Goal: Task Accomplishment & Management: Use online tool/utility

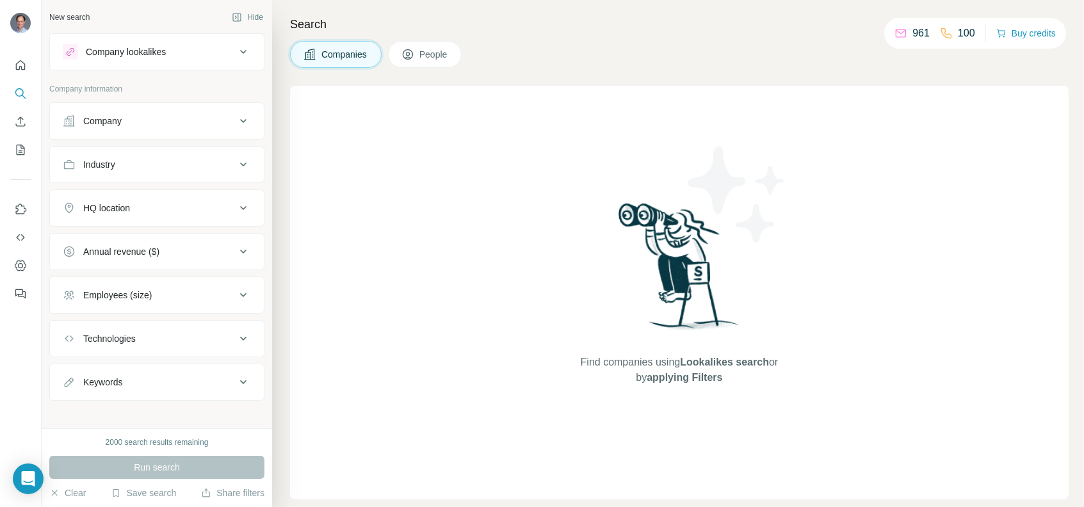
click at [120, 118] on div "Company" at bounding box center [102, 121] width 38 height 13
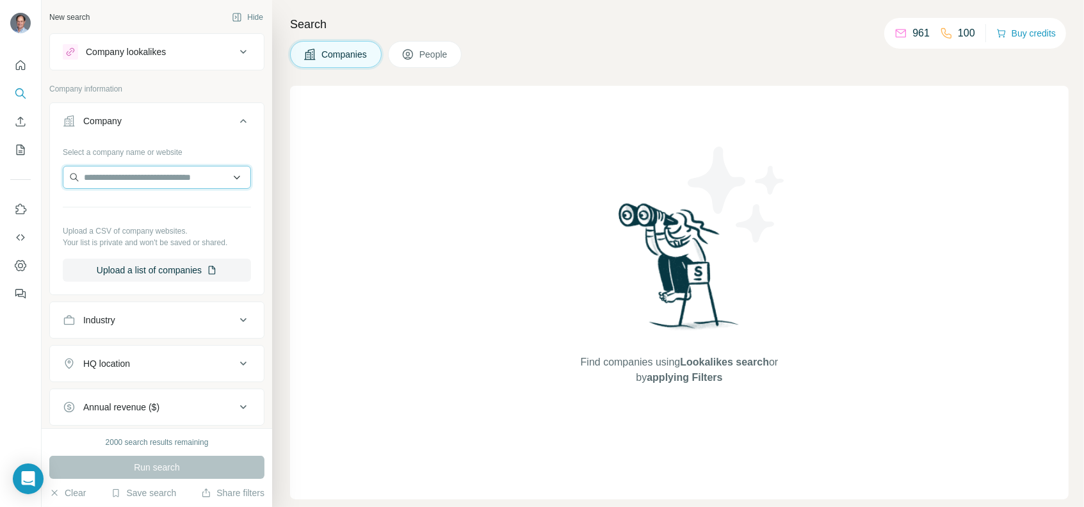
click at [146, 181] on input "text" at bounding box center [157, 177] width 188 height 23
paste input "*********"
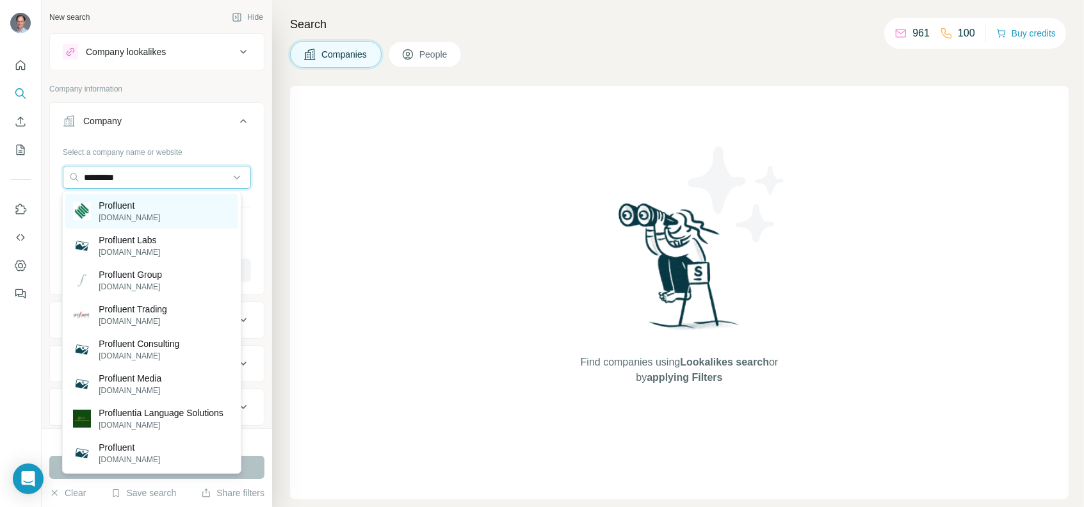
type input "*********"
click at [142, 209] on p "Profluent" at bounding box center [129, 205] width 61 height 13
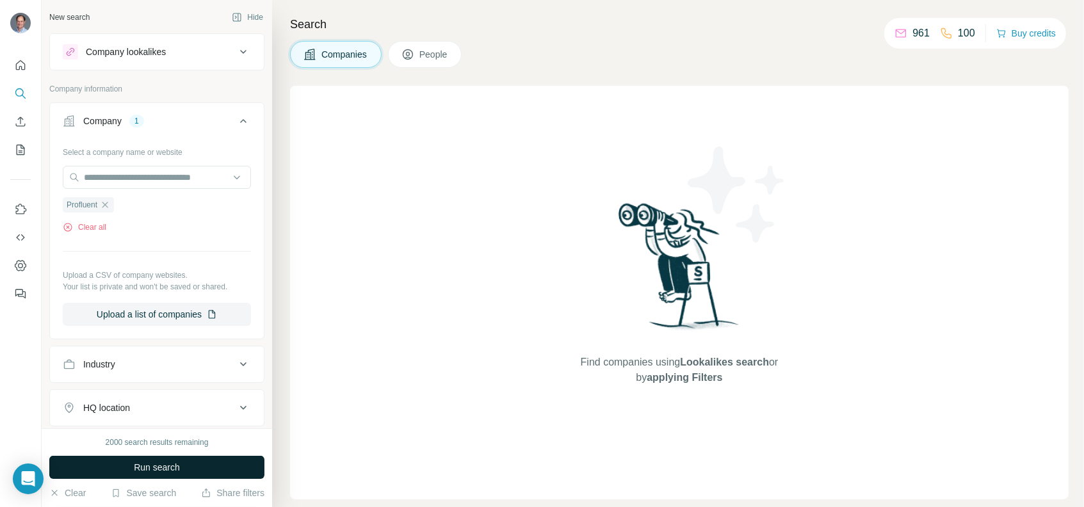
click at [135, 469] on span "Run search" at bounding box center [157, 467] width 46 height 13
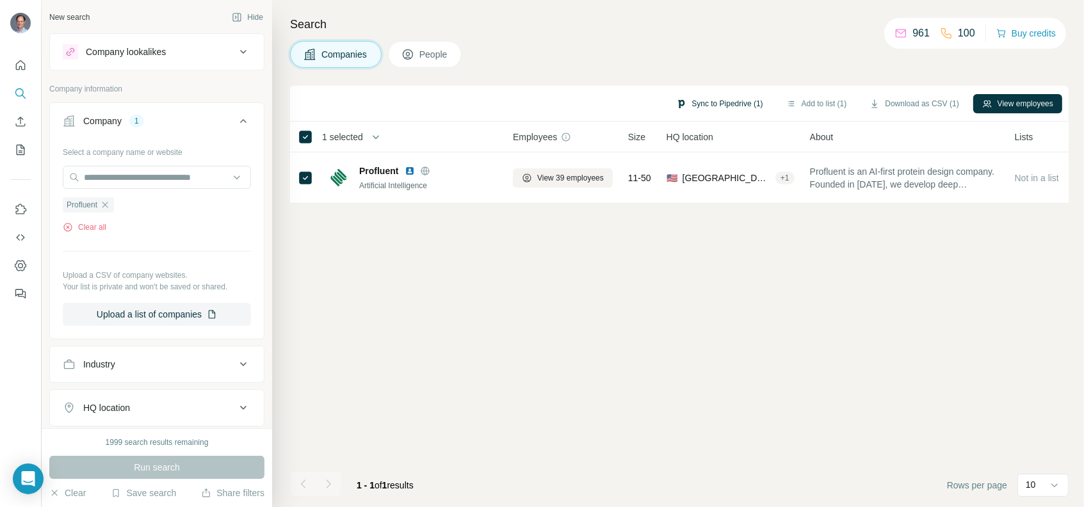
click at [732, 103] on button "Sync to Pipedrive (1)" at bounding box center [719, 103] width 104 height 19
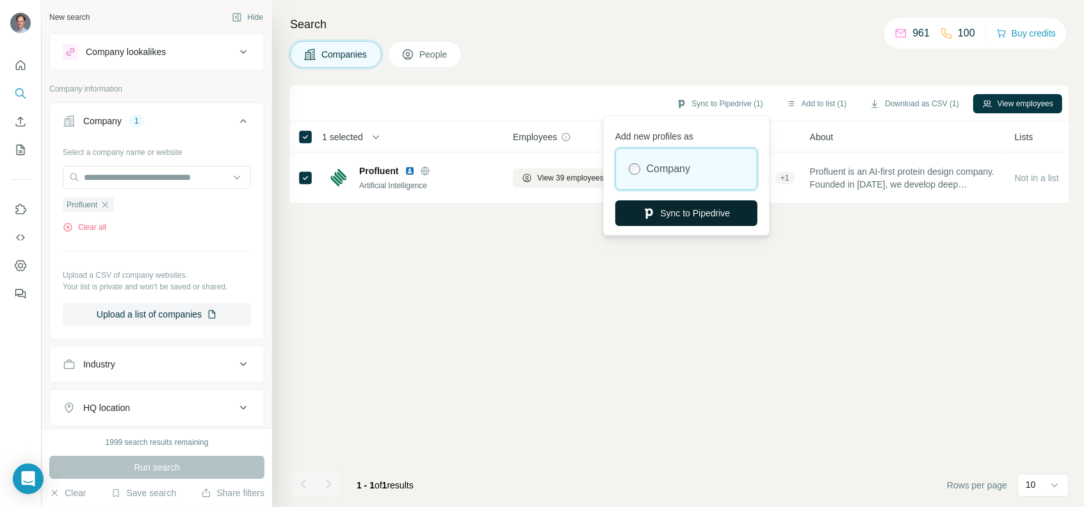
click at [705, 221] on button "Sync to Pipedrive" at bounding box center [686, 213] width 142 height 26
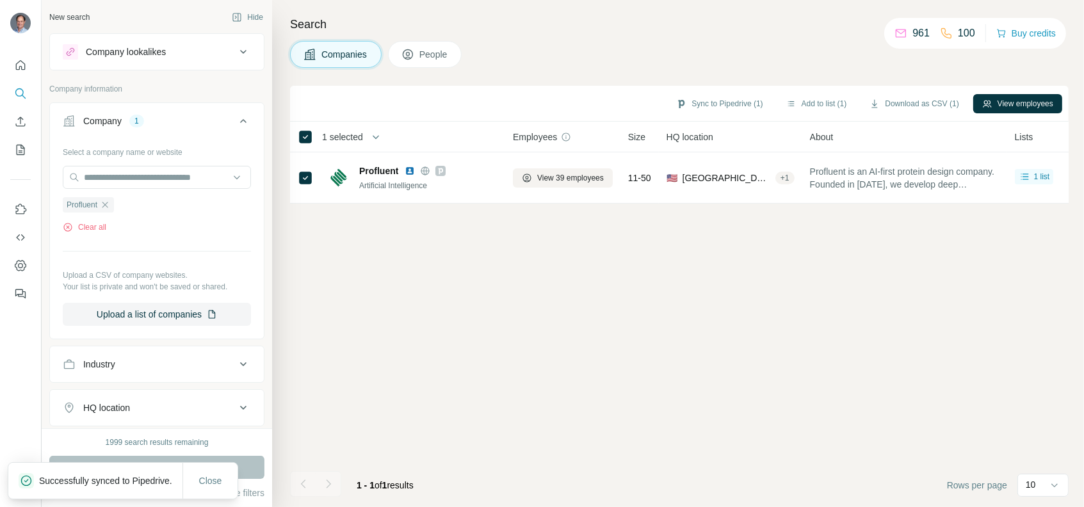
click at [435, 53] on span "People" at bounding box center [433, 54] width 29 height 13
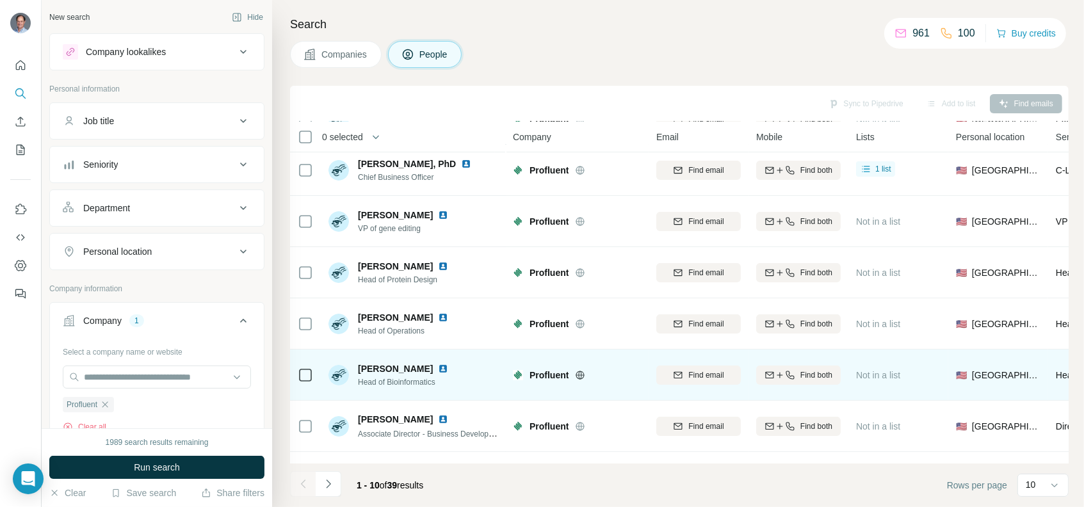
scroll to position [128, 0]
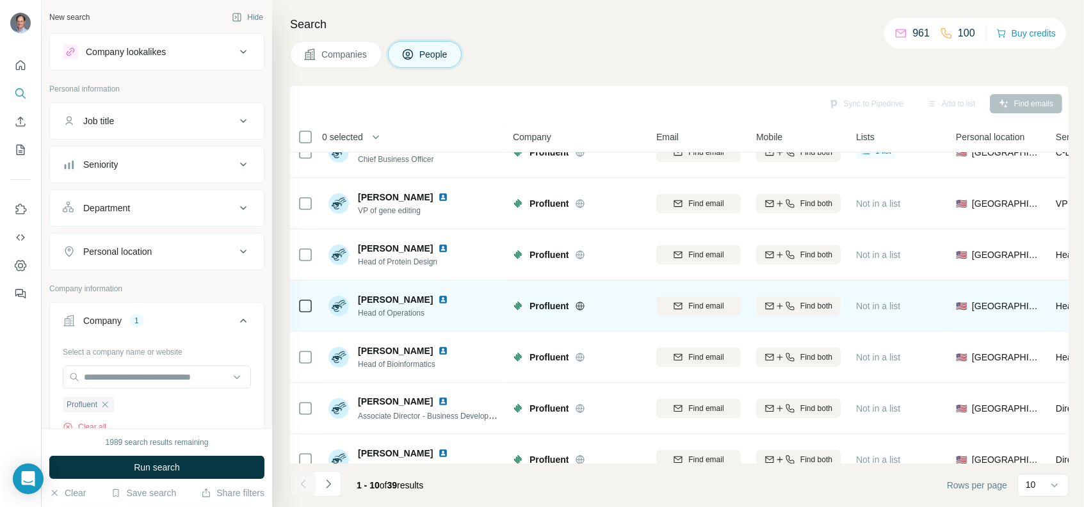
click at [446, 297] on img at bounding box center [443, 300] width 10 height 10
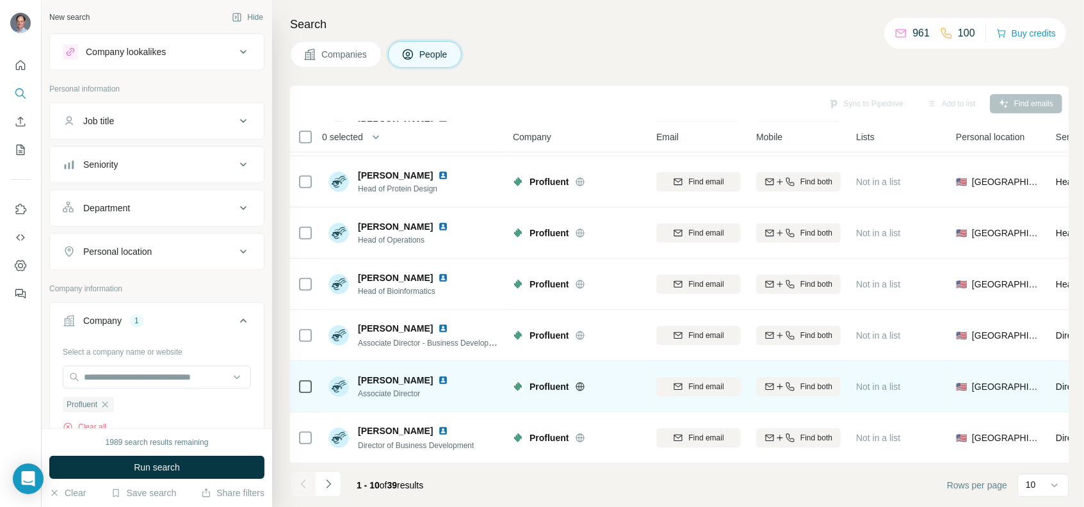
scroll to position [207, 0]
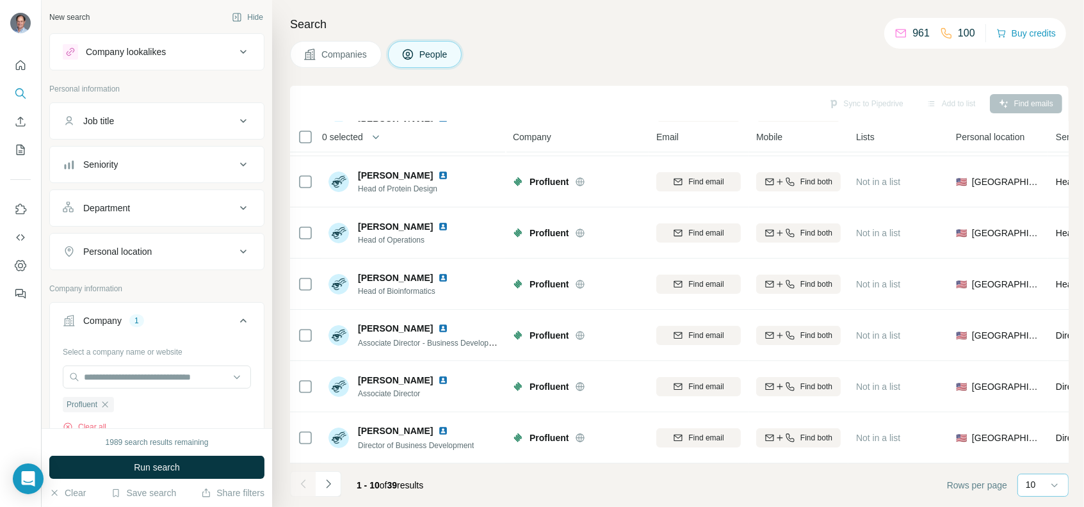
click at [1044, 485] on div "10" at bounding box center [1042, 484] width 32 height 13
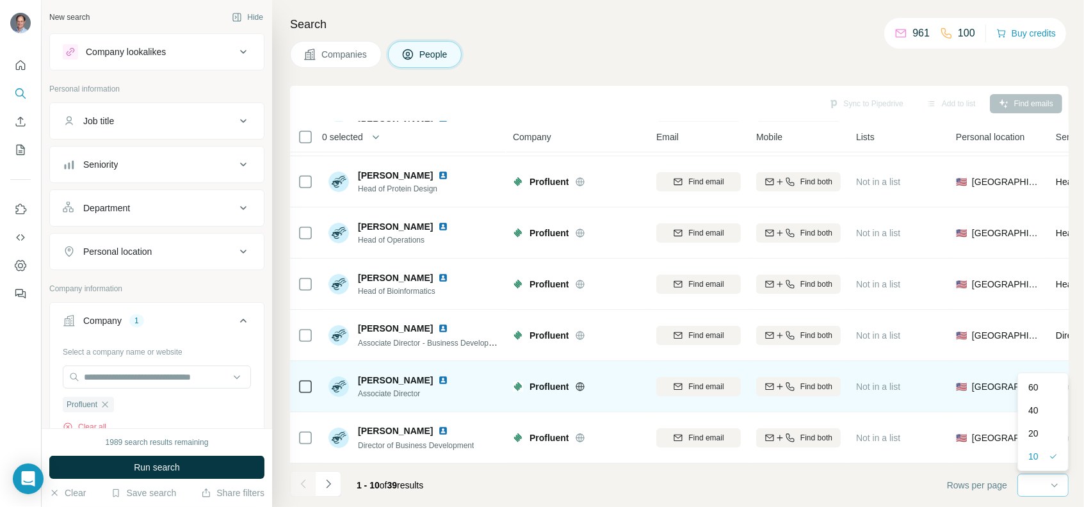
click at [1041, 387] on div "60" at bounding box center [1042, 387] width 29 height 13
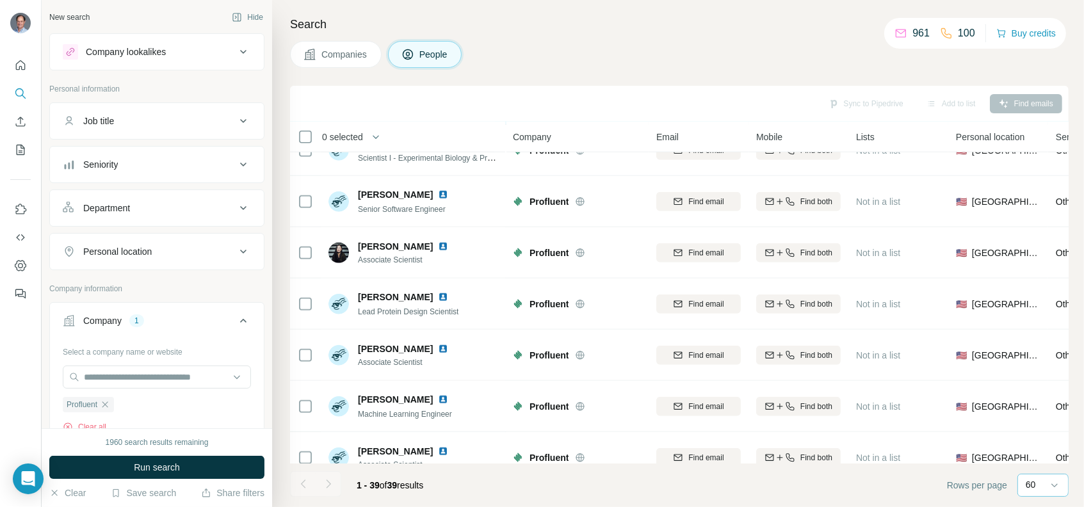
scroll to position [1167, 0]
